Goal: Task Accomplishment & Management: Use online tool/utility

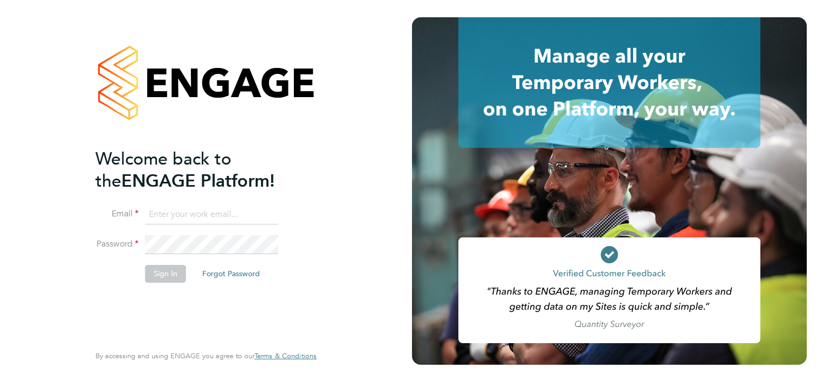
type input "[PERSON_NAME][EMAIL_ADDRESS][PERSON_NAME][DOMAIN_NAME]"
click at [153, 274] on button "Sign In" at bounding box center [165, 273] width 41 height 17
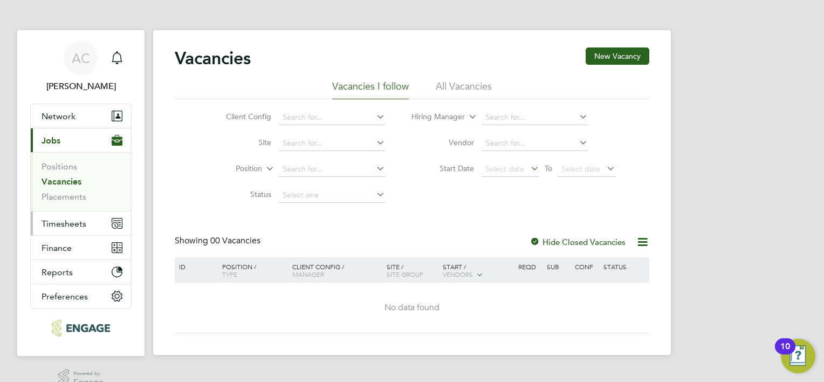
click at [65, 222] on span "Timesheets" at bounding box center [64, 223] width 45 height 10
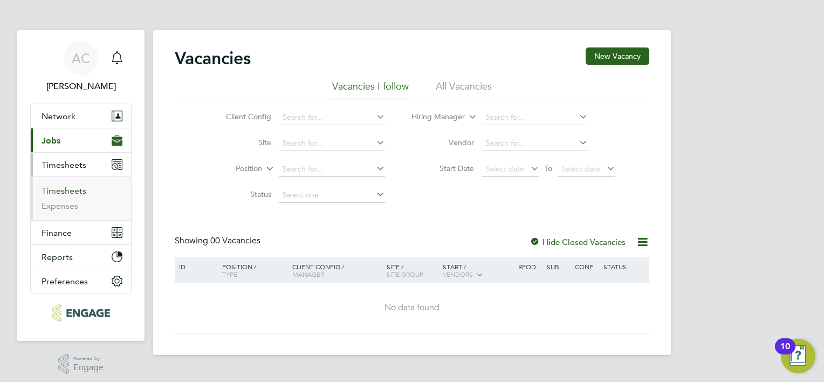
click at [71, 193] on link "Timesheets" at bounding box center [64, 190] width 45 height 10
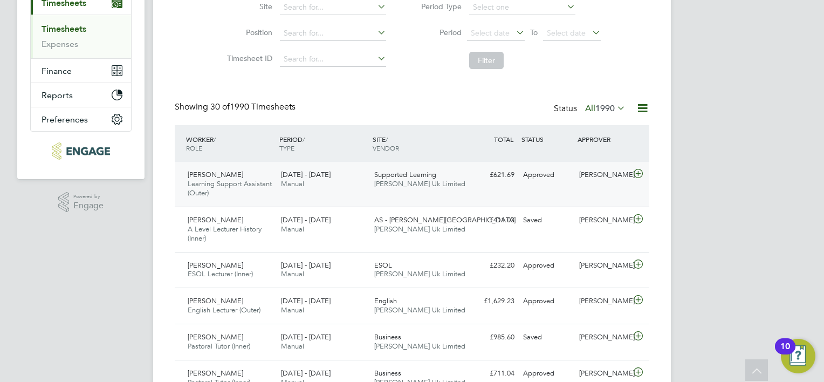
click at [638, 170] on icon at bounding box center [637, 173] width 13 height 9
